Goal: Download file/media

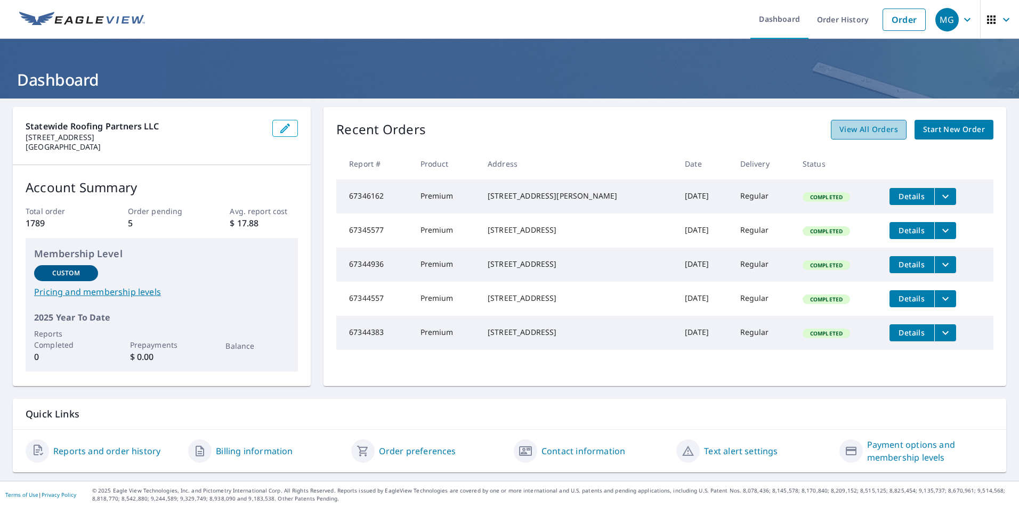
click at [869, 132] on span "View All Orders" at bounding box center [868, 129] width 59 height 13
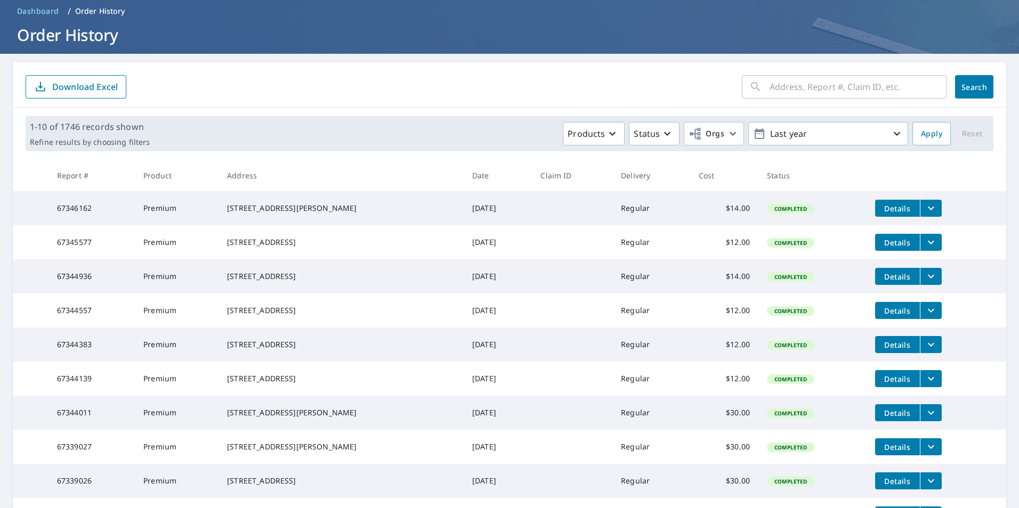
scroll to position [107, 0]
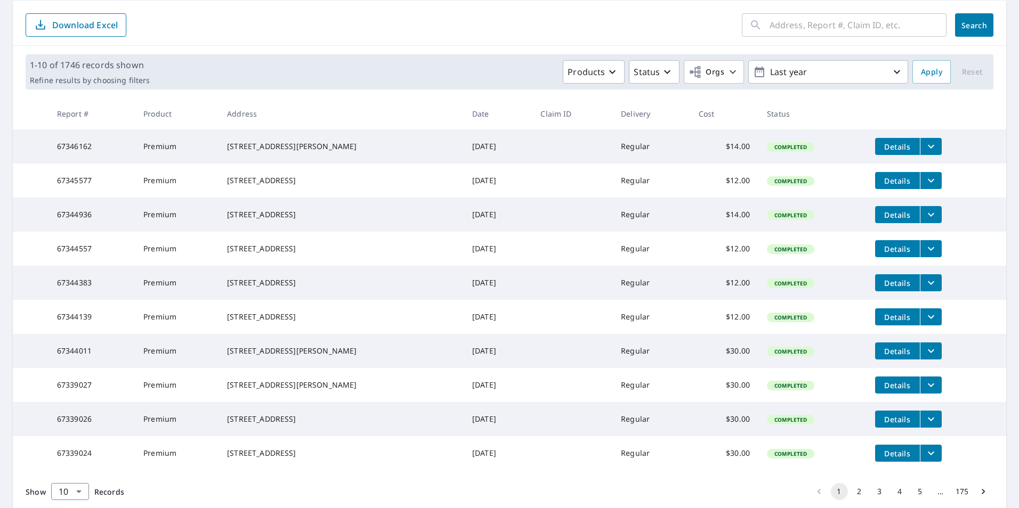
click at [927, 326] on button "filesDropdownBtn-67344139" at bounding box center [931, 317] width 22 height 17
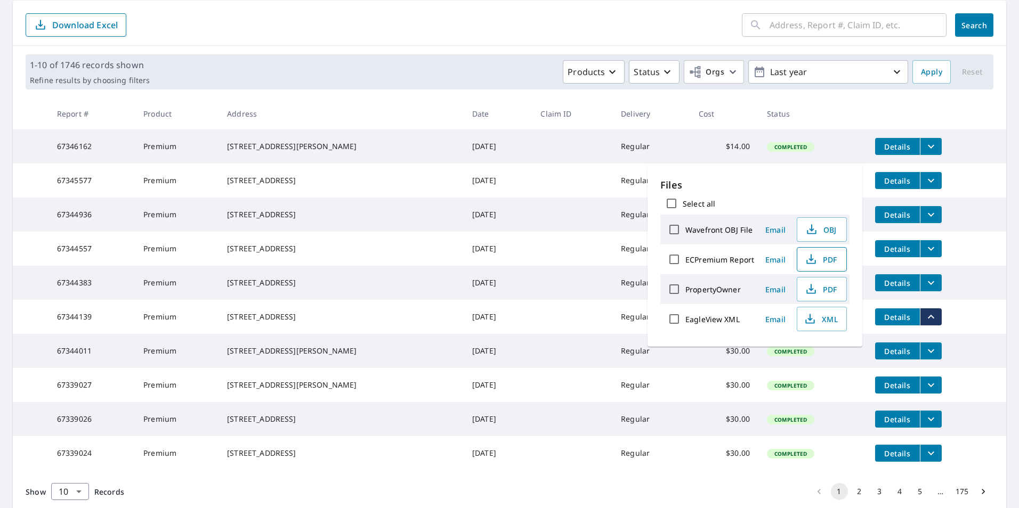
click at [817, 263] on span "PDF" at bounding box center [821, 259] width 34 height 13
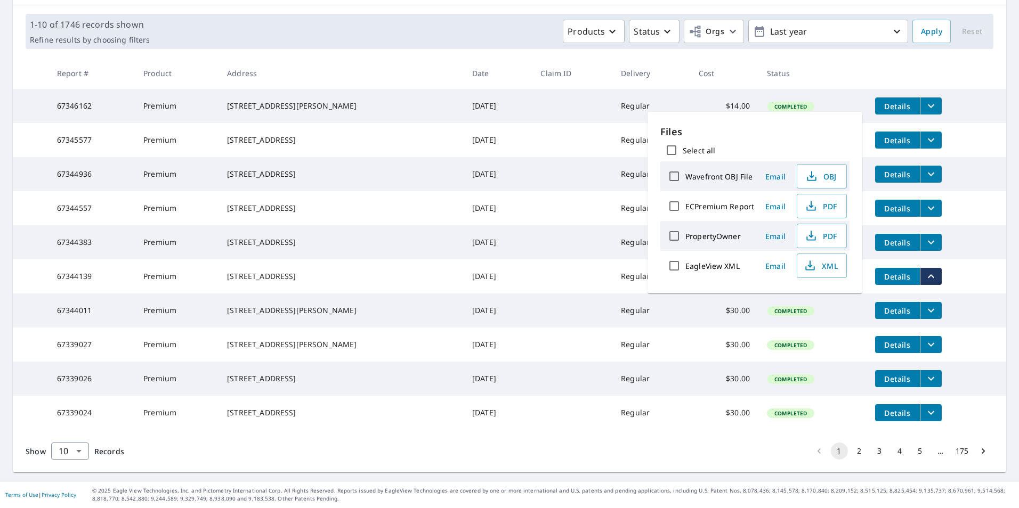
click at [926, 134] on icon "filesDropdownBtn-67345577" at bounding box center [931, 140] width 13 height 13
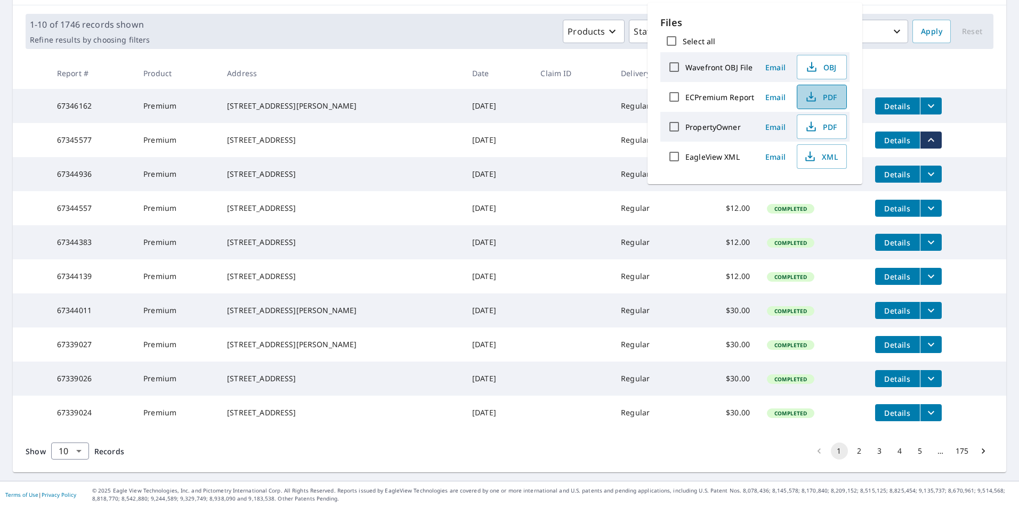
click at [834, 99] on span "PDF" at bounding box center [821, 97] width 34 height 13
click at [925, 171] on icon "filesDropdownBtn-67344936" at bounding box center [931, 174] width 13 height 13
click at [966, 173] on td "Details" at bounding box center [937, 174] width 140 height 34
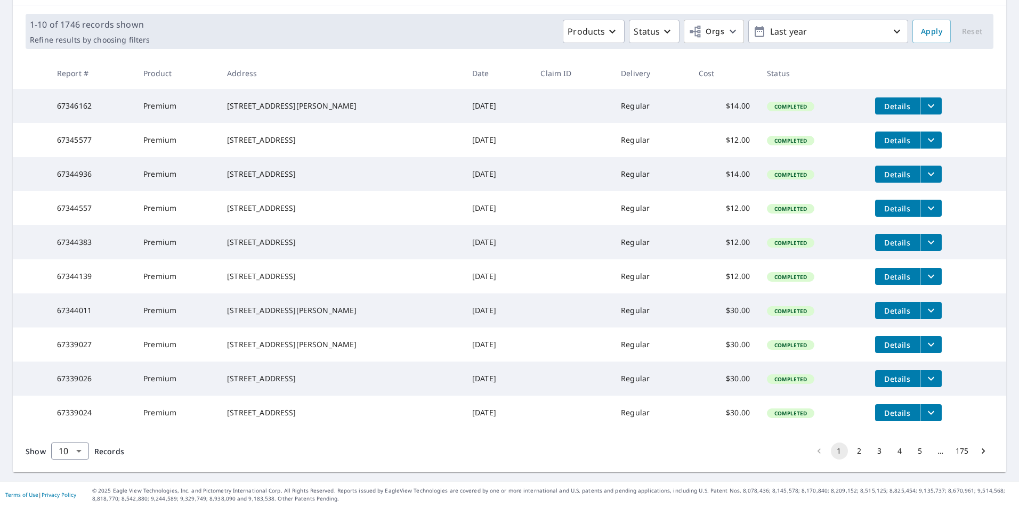
click at [925, 169] on icon "filesDropdownBtn-67344936" at bounding box center [931, 174] width 13 height 13
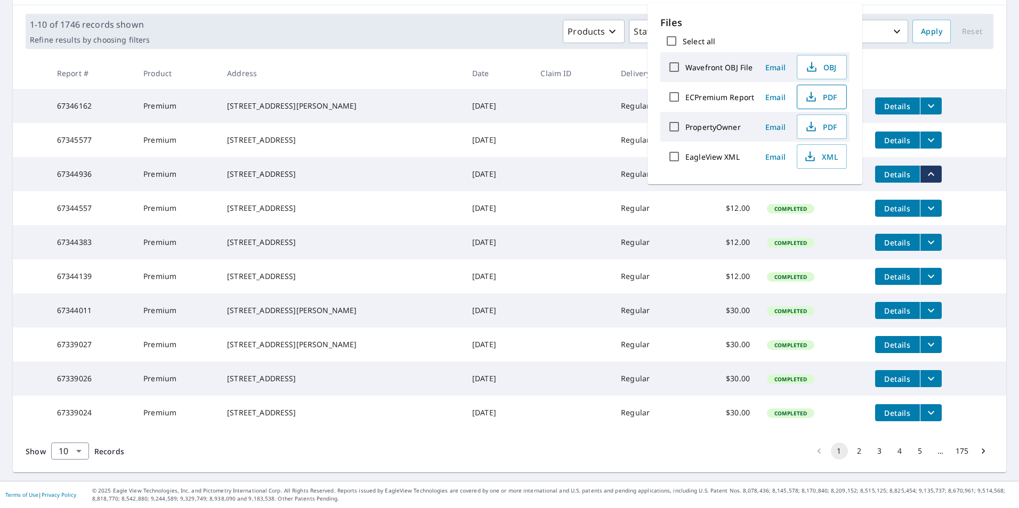
click at [823, 102] on span "PDF" at bounding box center [821, 97] width 34 height 13
click at [352, 135] on div "[STREET_ADDRESS]" at bounding box center [341, 140] width 228 height 11
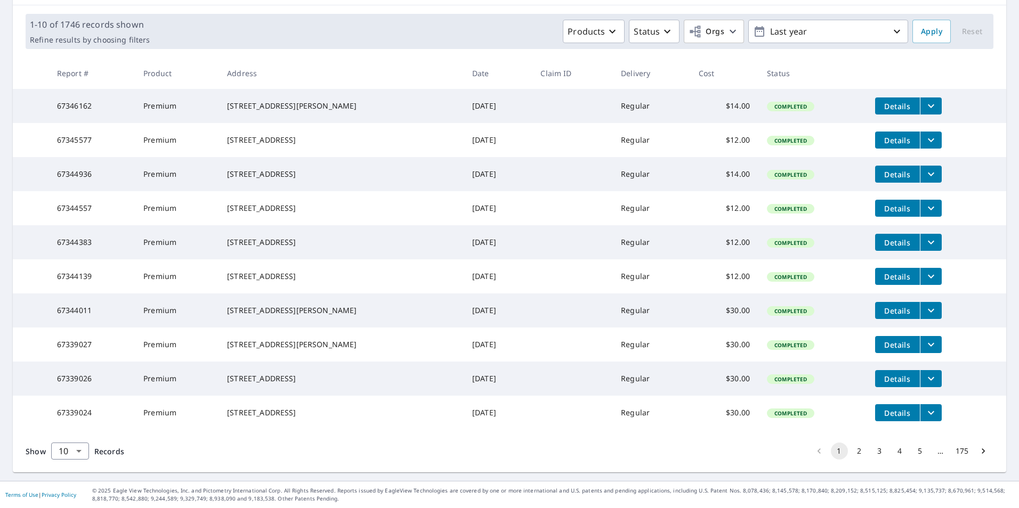
click at [928, 209] on icon "filesDropdownBtn-67344557" at bounding box center [931, 209] width 6 height 4
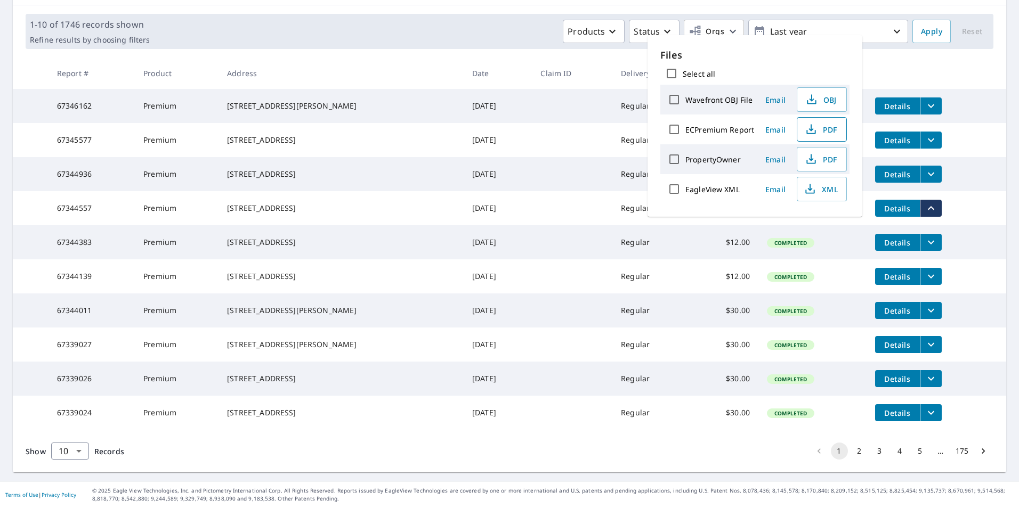
click at [820, 134] on span "PDF" at bounding box center [821, 129] width 34 height 13
click at [925, 249] on icon "filesDropdownBtn-67344383" at bounding box center [931, 242] width 13 height 13
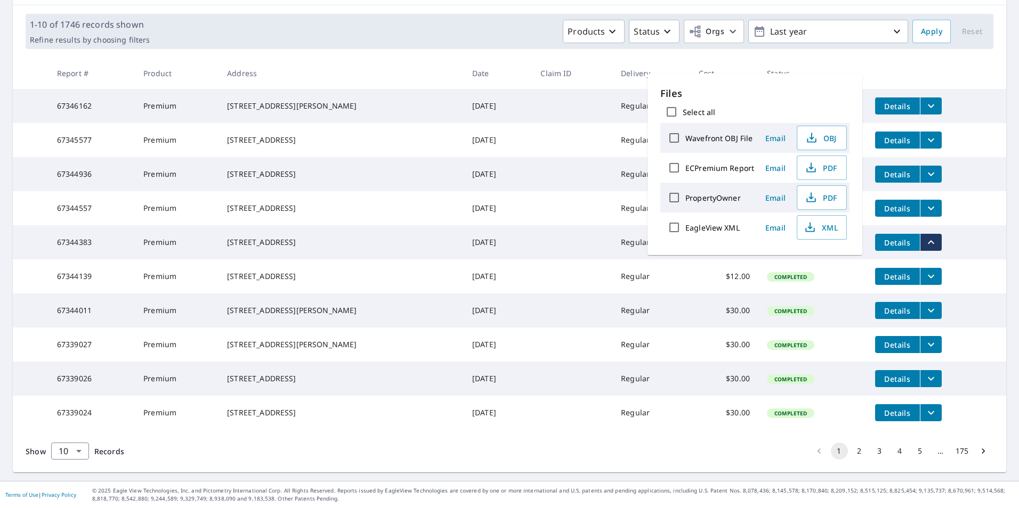
click at [974, 259] on td "Details" at bounding box center [937, 242] width 140 height 34
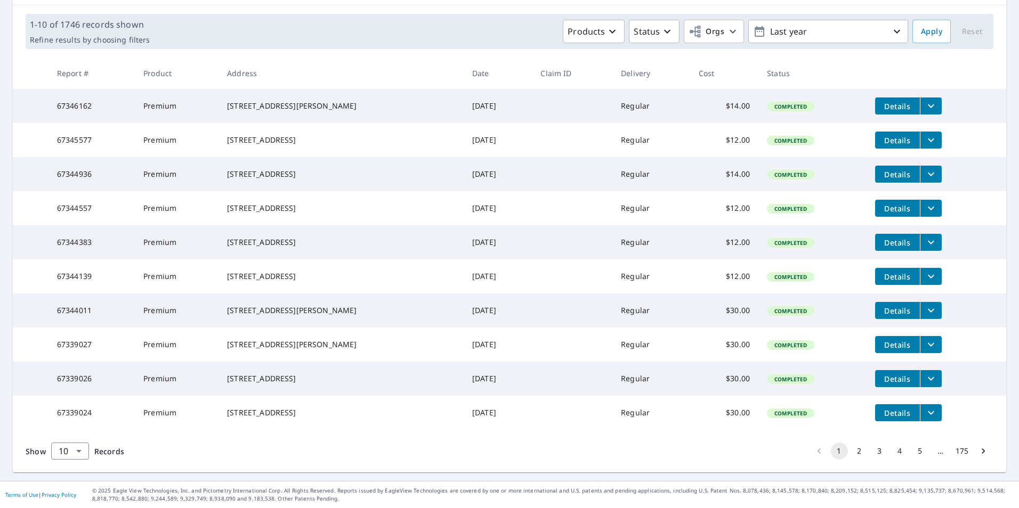
click at [925, 245] on icon "filesDropdownBtn-67344383" at bounding box center [931, 242] width 13 height 13
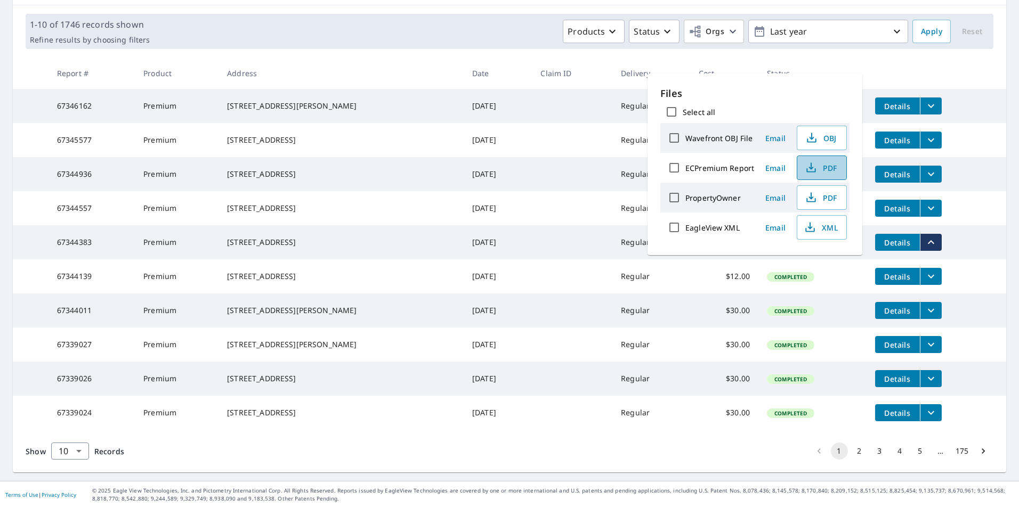
click at [814, 167] on icon "button" at bounding box center [811, 167] width 13 height 13
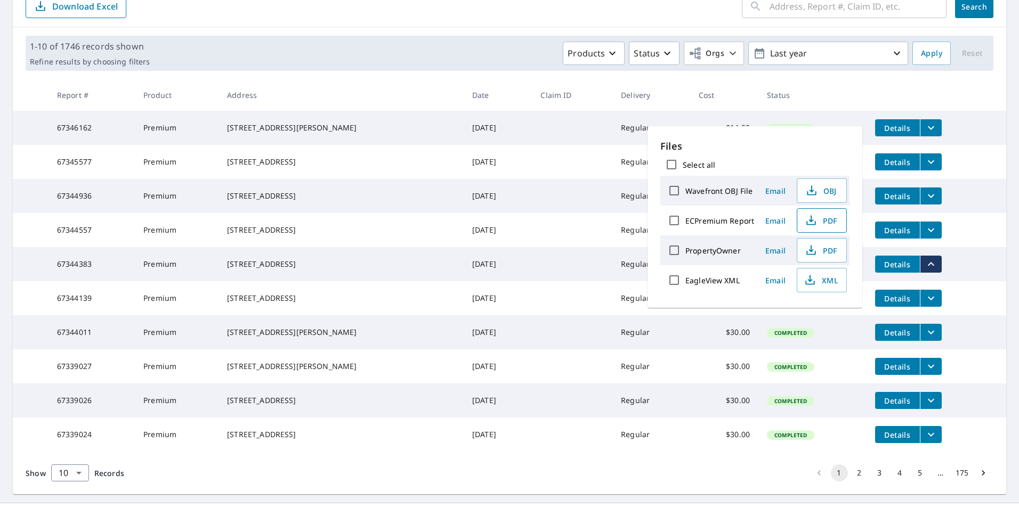
scroll to position [107, 0]
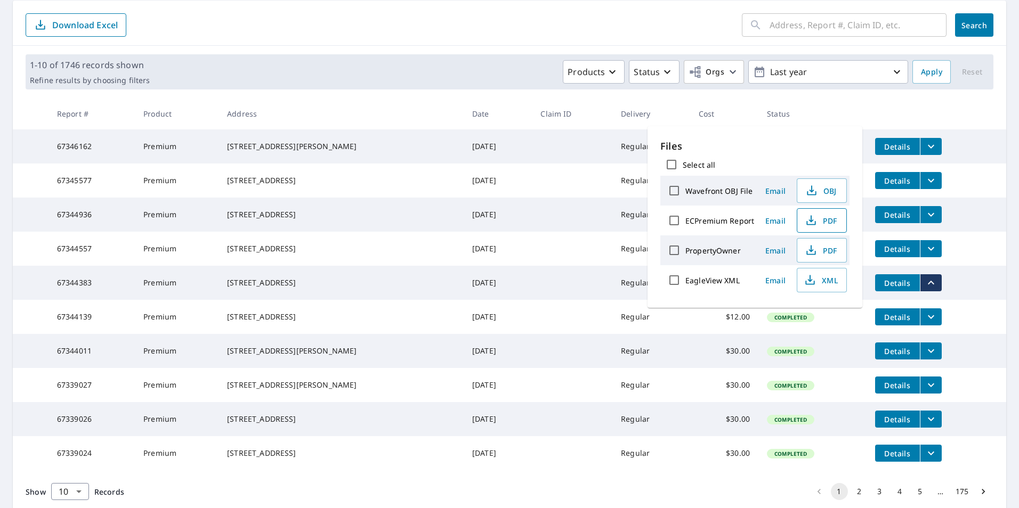
click at [978, 67] on div "Products Status Orgs Last year Apply Reset" at bounding box center [571, 71] width 835 height 23
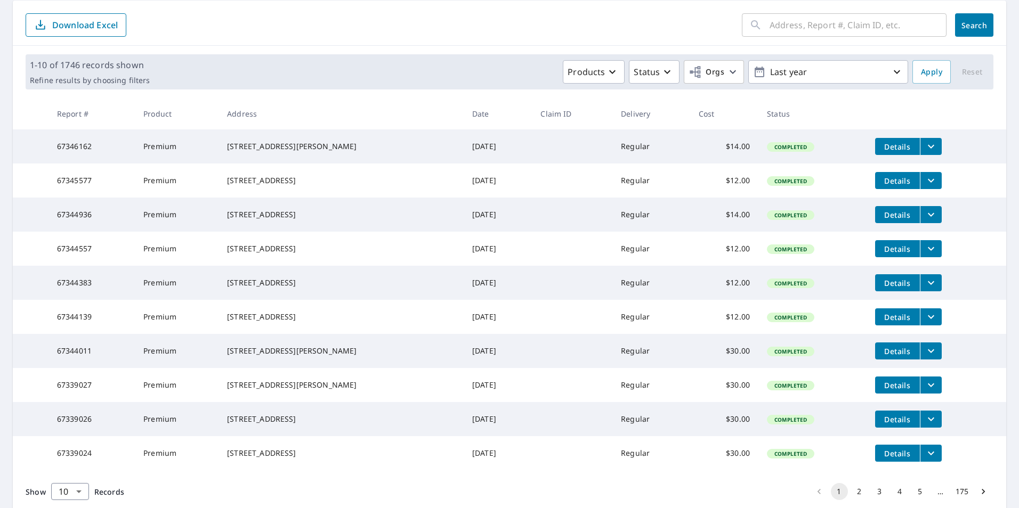
click at [838, 27] on input "text" at bounding box center [858, 25] width 177 height 30
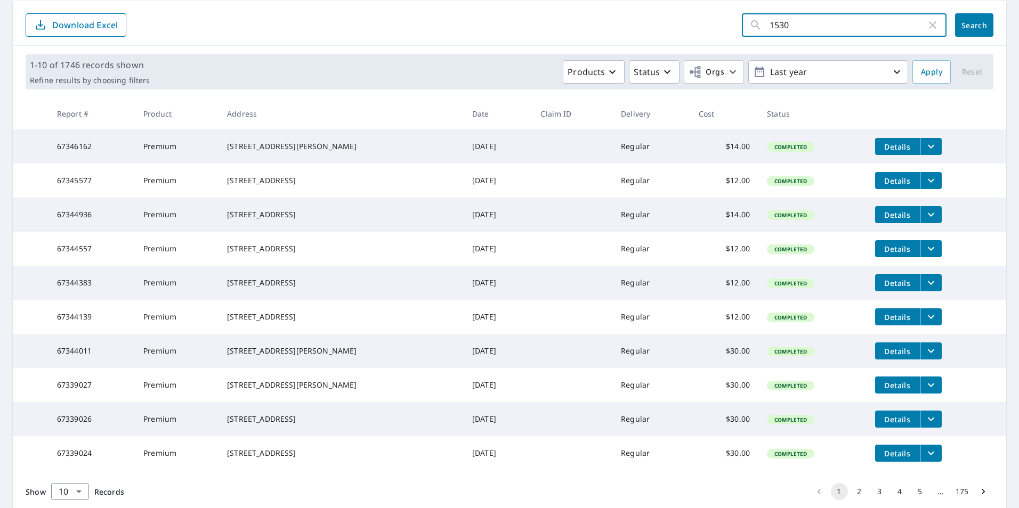
type input "15303"
click button "Search" at bounding box center [974, 24] width 38 height 23
